Goal: Task Accomplishment & Management: Manage account settings

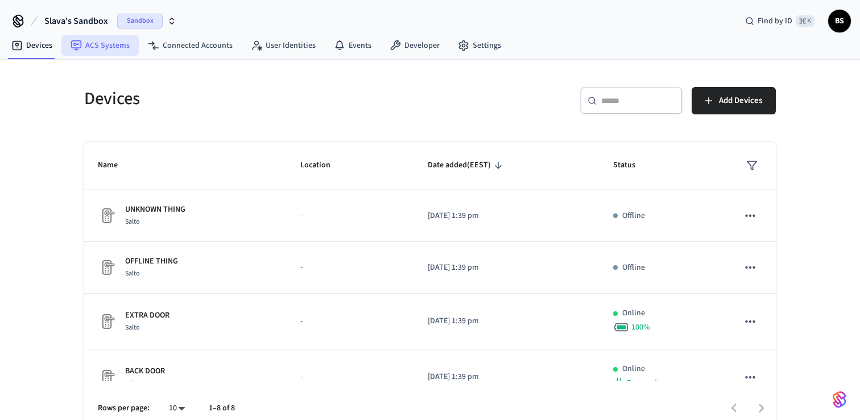
click at [107, 50] on link "ACS Systems" at bounding box center [99, 45] width 77 height 20
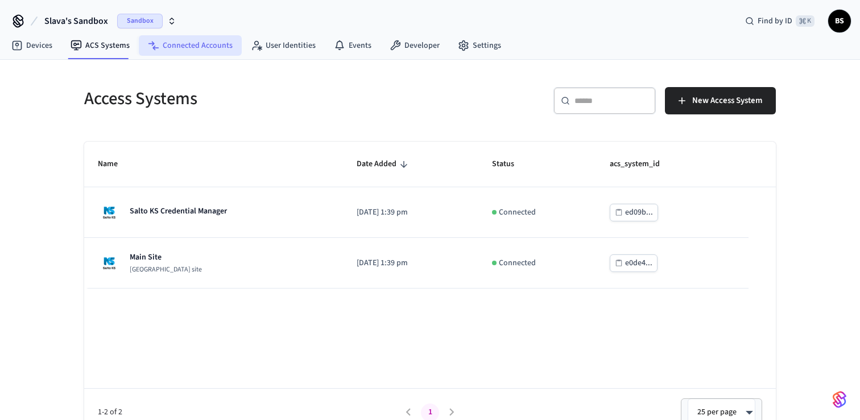
click at [178, 49] on link "Connected Accounts" at bounding box center [190, 45] width 103 height 20
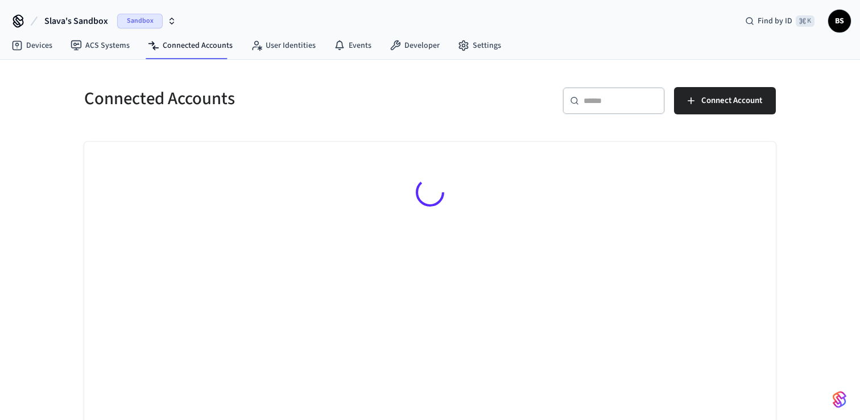
click at [839, 23] on span "BS" at bounding box center [840, 21] width 20 height 20
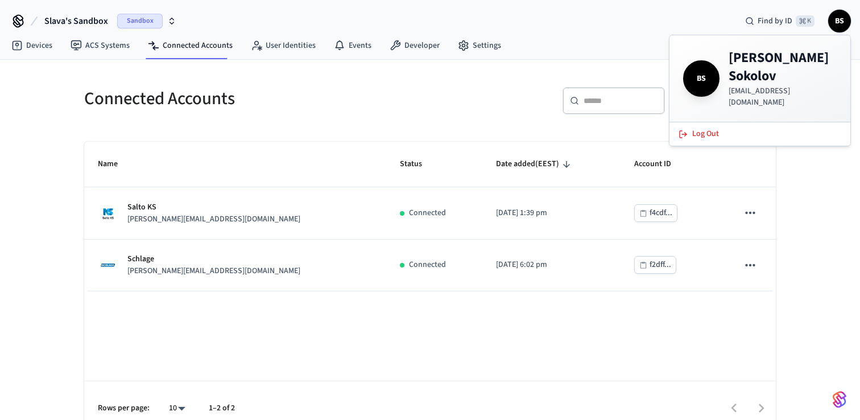
click at [602, 43] on div "Devices ACS Systems Connected Accounts User Identities Events Developer Settings" at bounding box center [430, 46] width 860 height 27
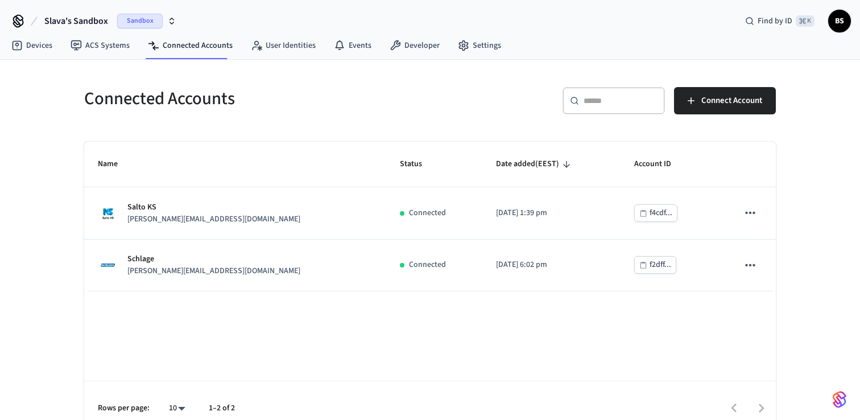
click at [73, 20] on span "Slava's Sandbox" at bounding box center [76, 21] width 64 height 14
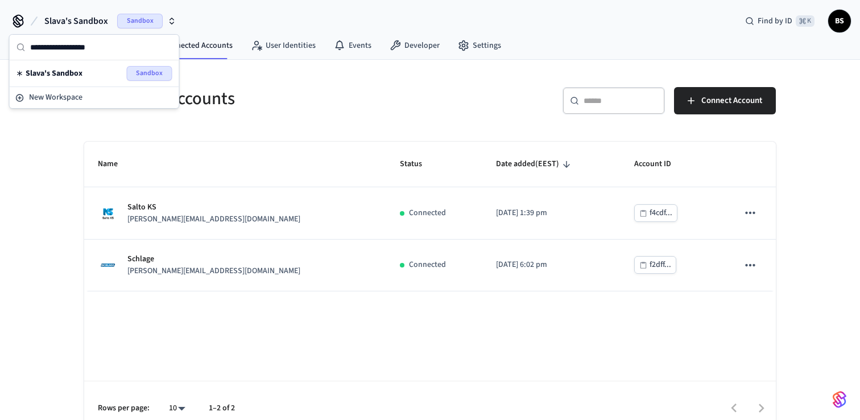
click at [54, 7] on div "Slava's Sandbox Sandbox Find by ID ⌘ K BS" at bounding box center [430, 16] width 860 height 33
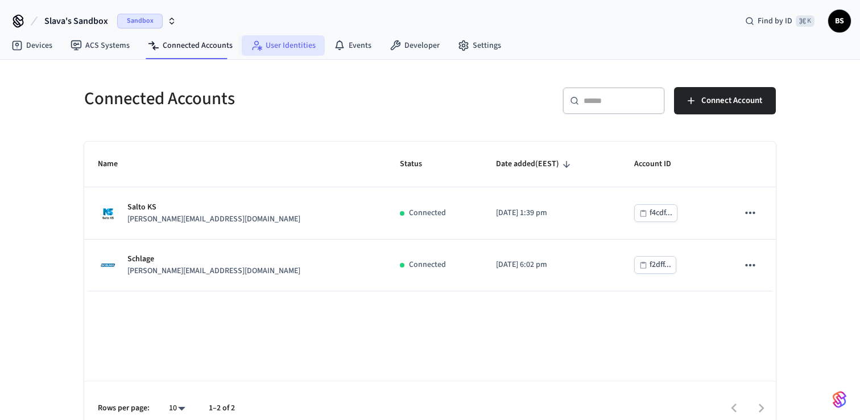
click at [279, 48] on link "User Identities" at bounding box center [283, 45] width 83 height 20
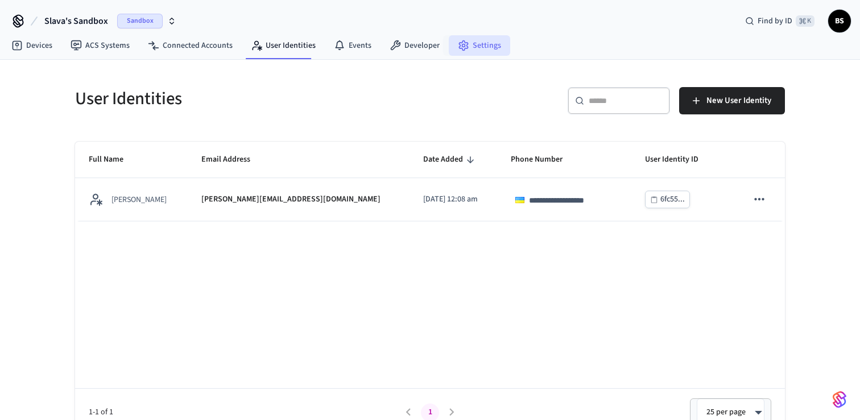
click at [483, 40] on link "Settings" at bounding box center [479, 45] width 61 height 20
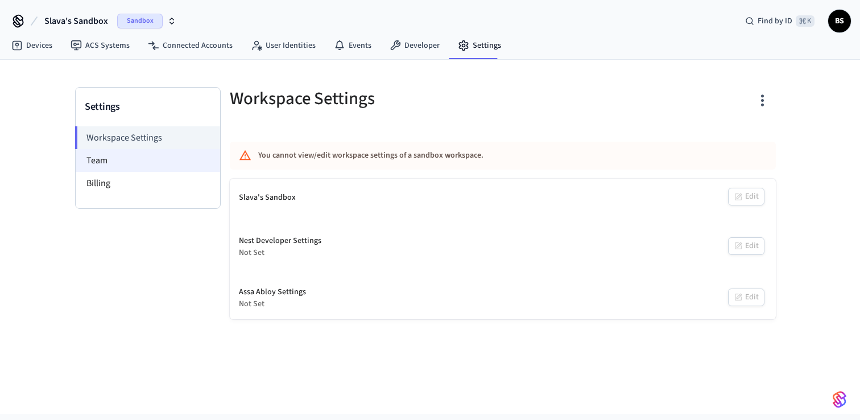
click at [171, 155] on li "Team" at bounding box center [148, 160] width 145 height 23
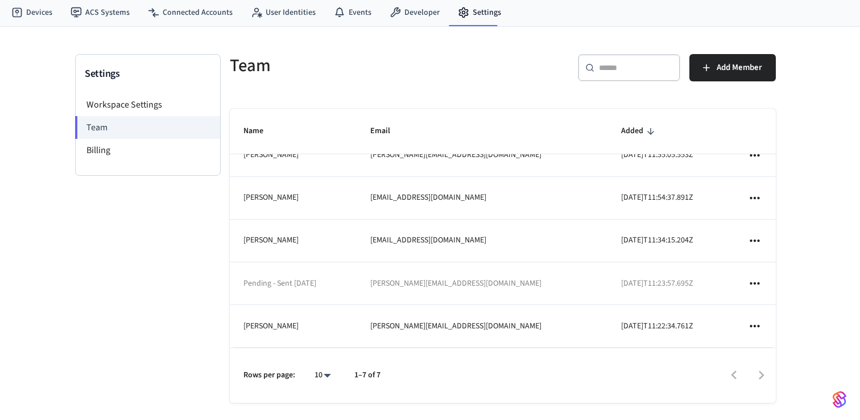
scroll to position [38, 0]
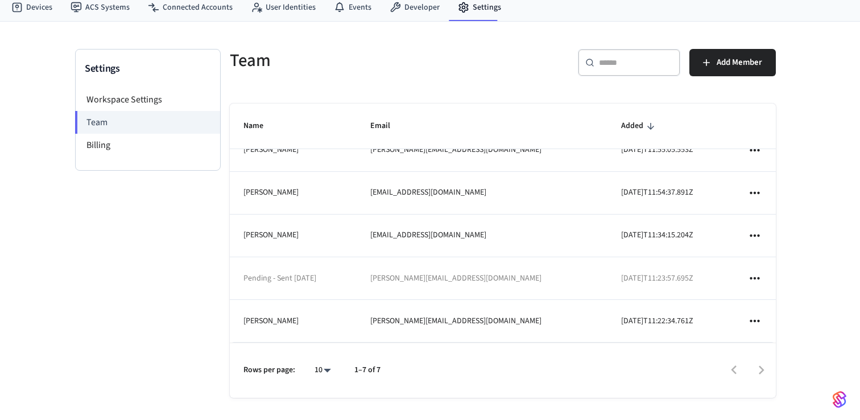
click at [755, 319] on icon "sticky table" at bounding box center [755, 321] width 15 height 15
click at [779, 348] on li "Remove" at bounding box center [787, 352] width 60 height 30
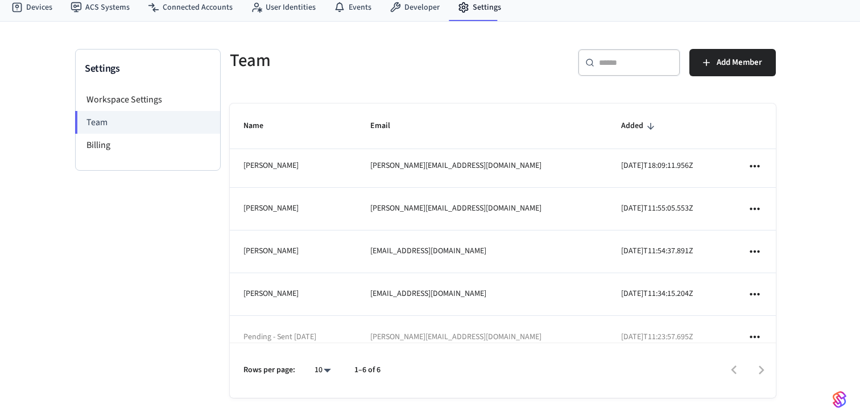
scroll to position [0, 0]
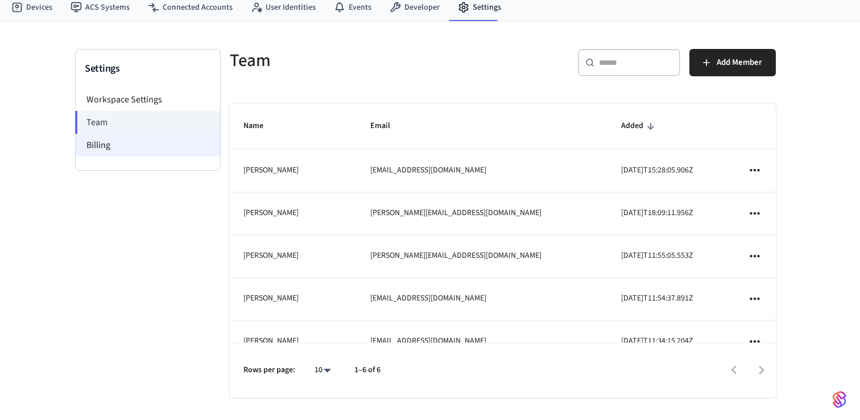
click at [130, 146] on li "Billing" at bounding box center [148, 145] width 145 height 23
